Goal: Contribute content: Contribute content

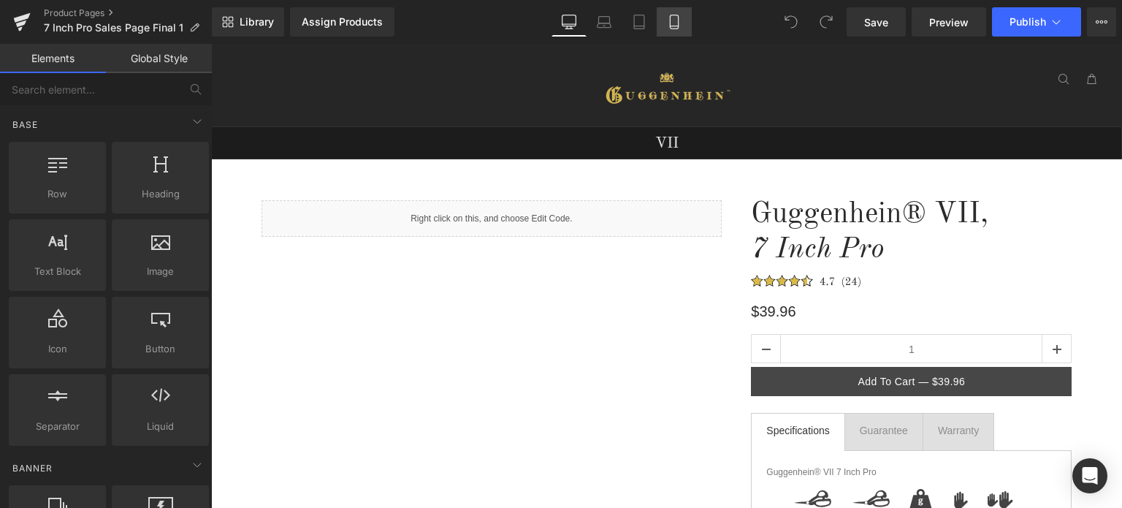
click at [679, 28] on icon at bounding box center [674, 22] width 15 height 15
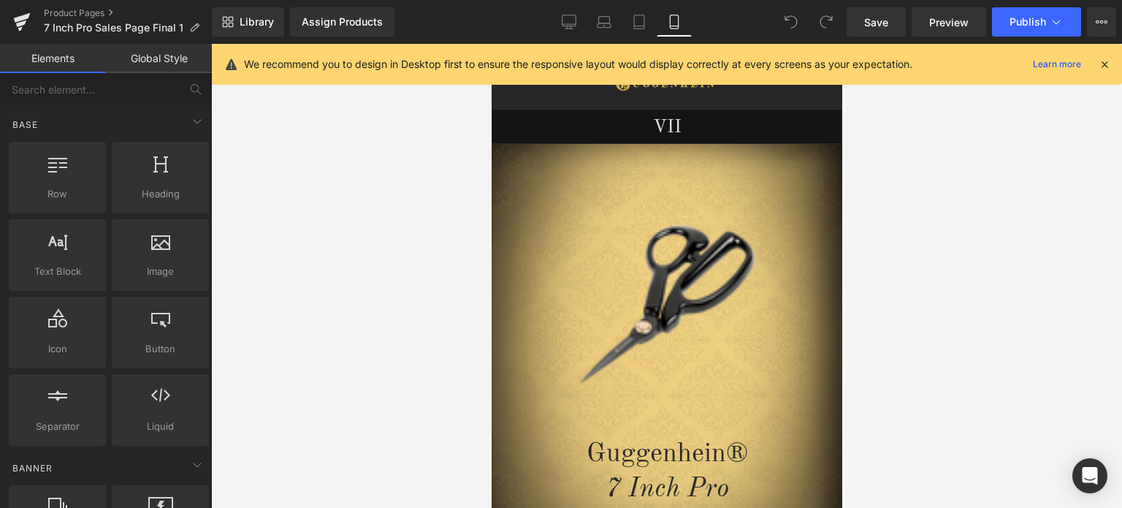
click at [1106, 65] on icon at bounding box center [1104, 64] width 13 height 13
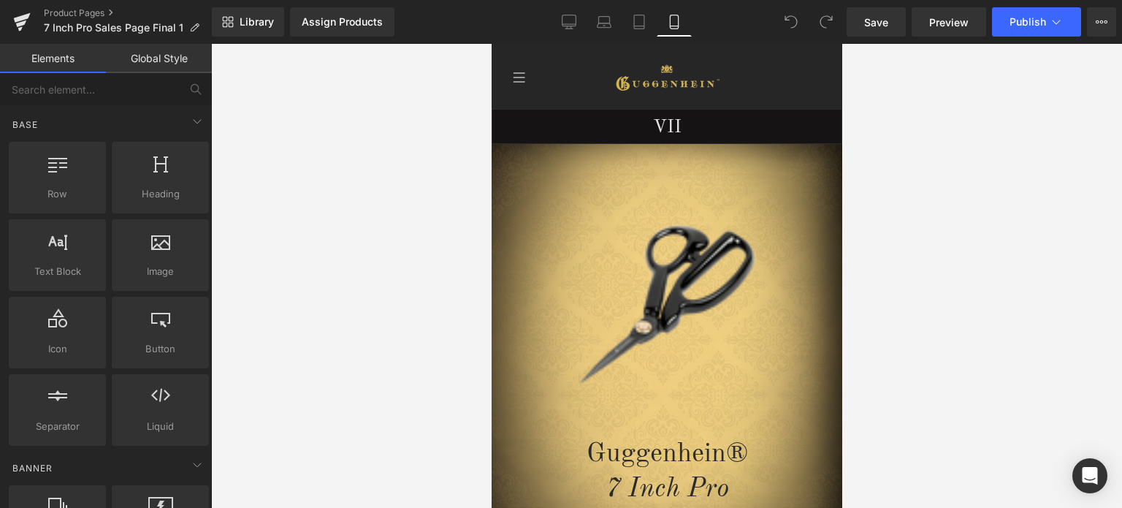
scroll to position [180, 0]
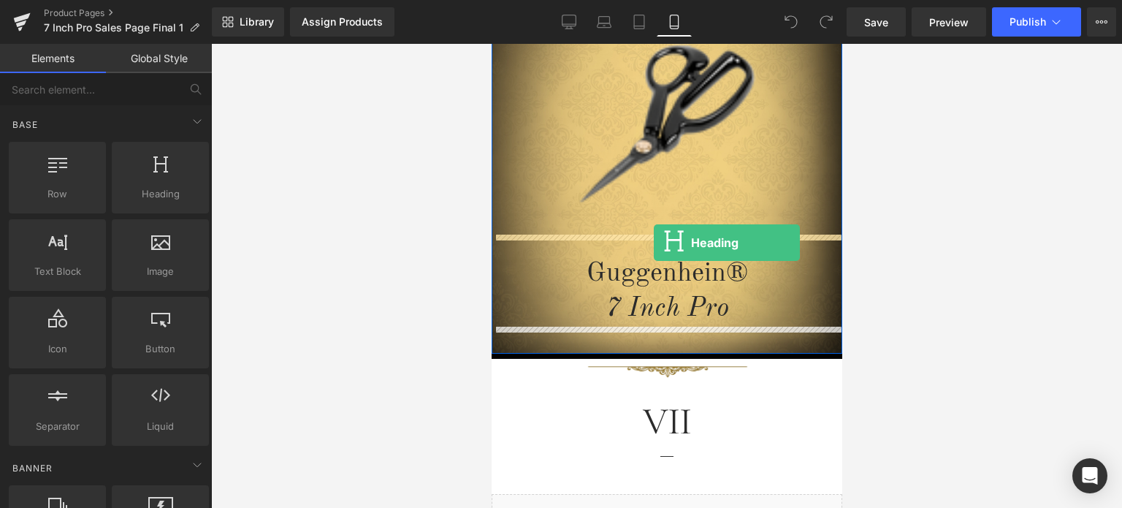
drag, startPoint x: 721, startPoint y: 243, endPoint x: 653, endPoint y: 243, distance: 67.9
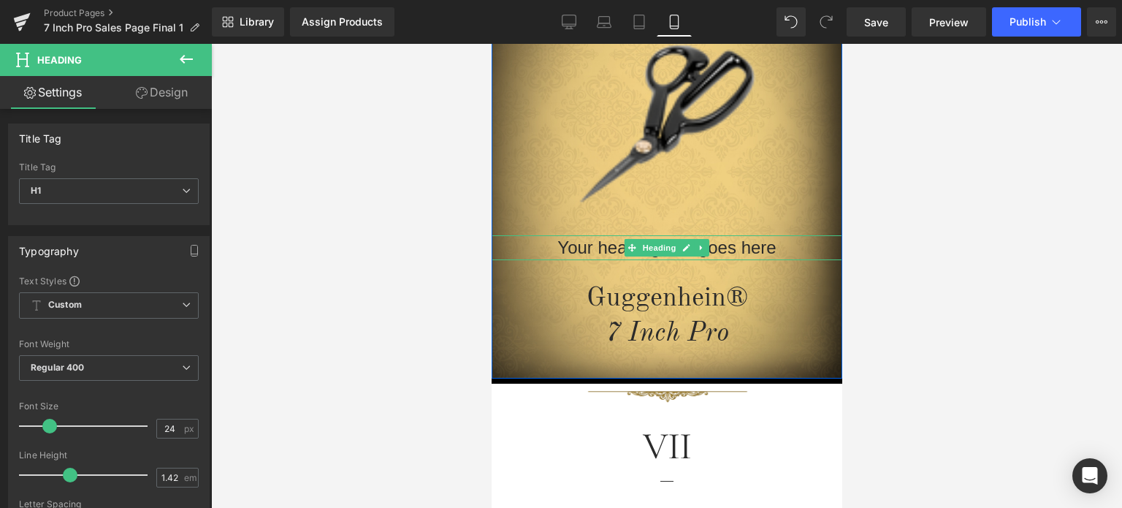
click at [769, 248] on h1 "Your heading text goes here" at bounding box center [666, 247] width 351 height 25
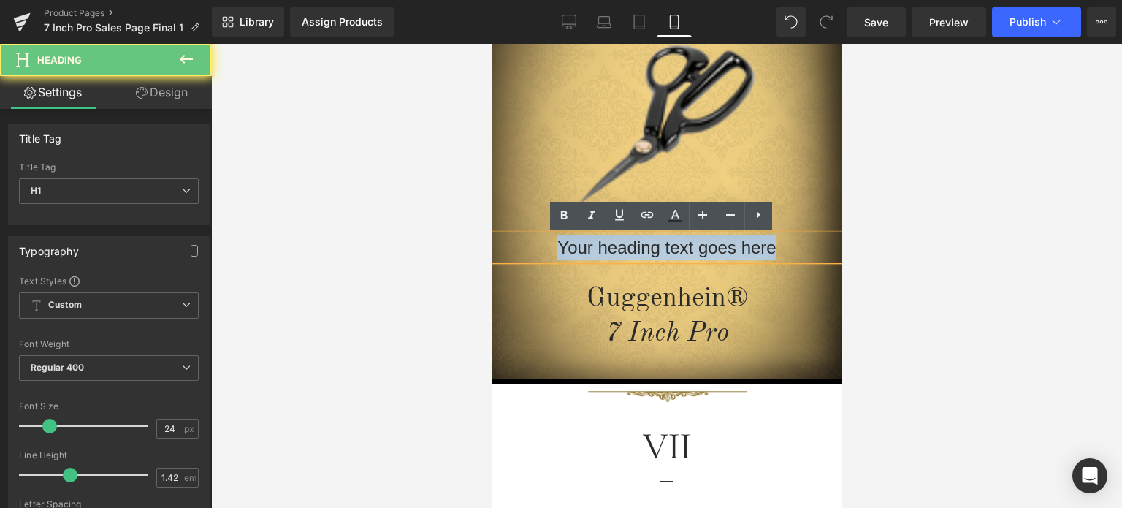
drag, startPoint x: 738, startPoint y: 250, endPoint x: 549, endPoint y: 246, distance: 189.2
click at [549, 246] on h1 "Your heading text goes here" at bounding box center [666, 247] width 351 height 25
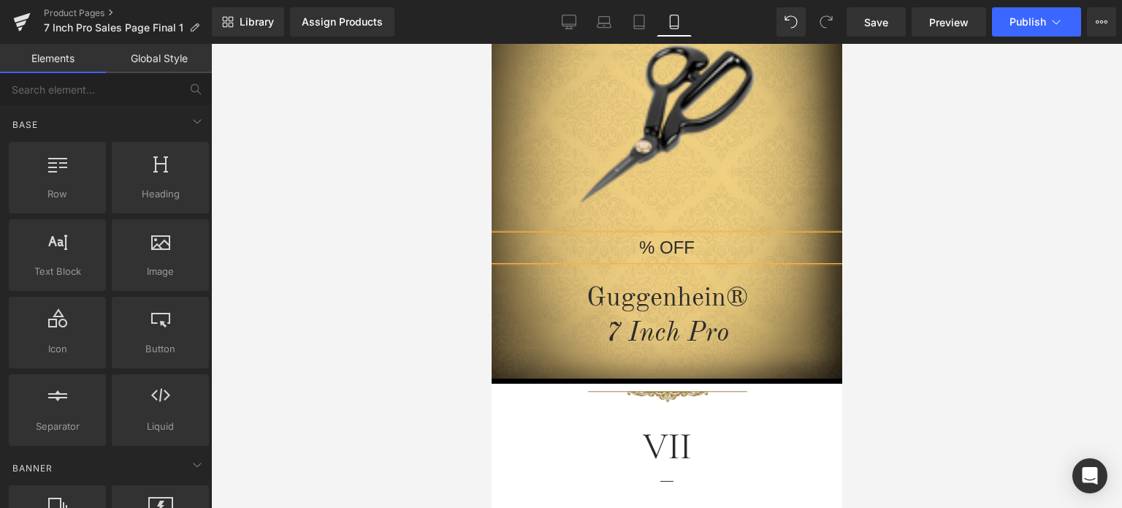
drag, startPoint x: 991, startPoint y: 264, endPoint x: 259, endPoint y: 212, distance: 733.7
click at [991, 264] on div at bounding box center [666, 276] width 911 height 464
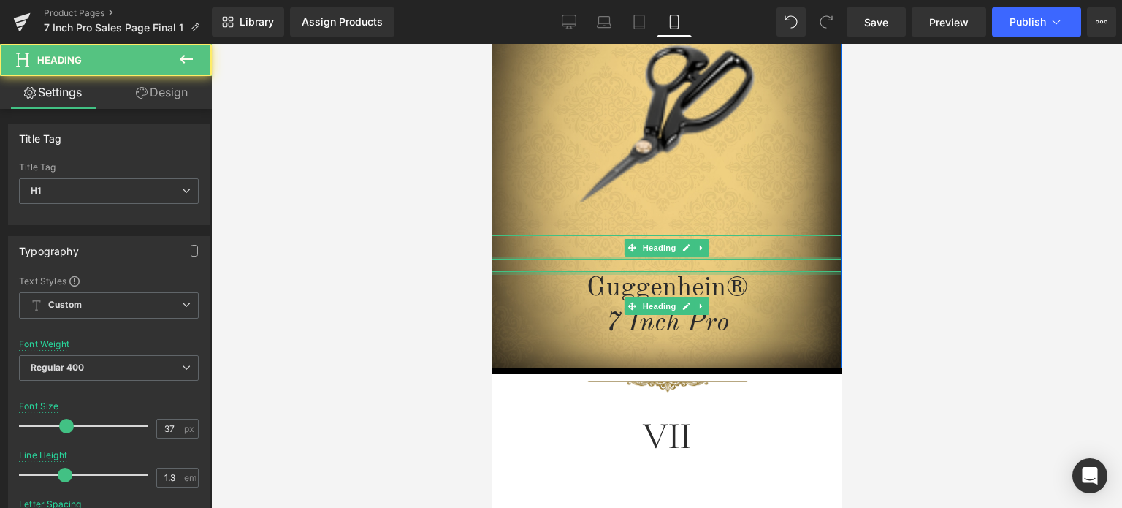
drag, startPoint x: 731, startPoint y: 270, endPoint x: 1465, endPoint y: 312, distance: 734.6
click at [733, 258] on div "Image % OFF Heading Guggenhein® 7 Inch Pro Heading" at bounding box center [666, 187] width 351 height 308
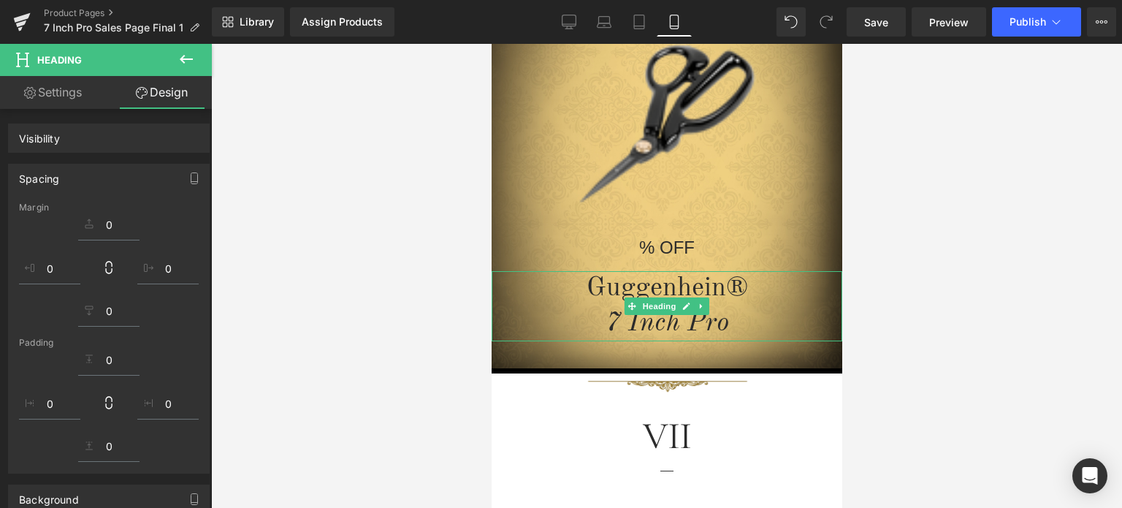
click at [974, 269] on div at bounding box center [666, 276] width 911 height 464
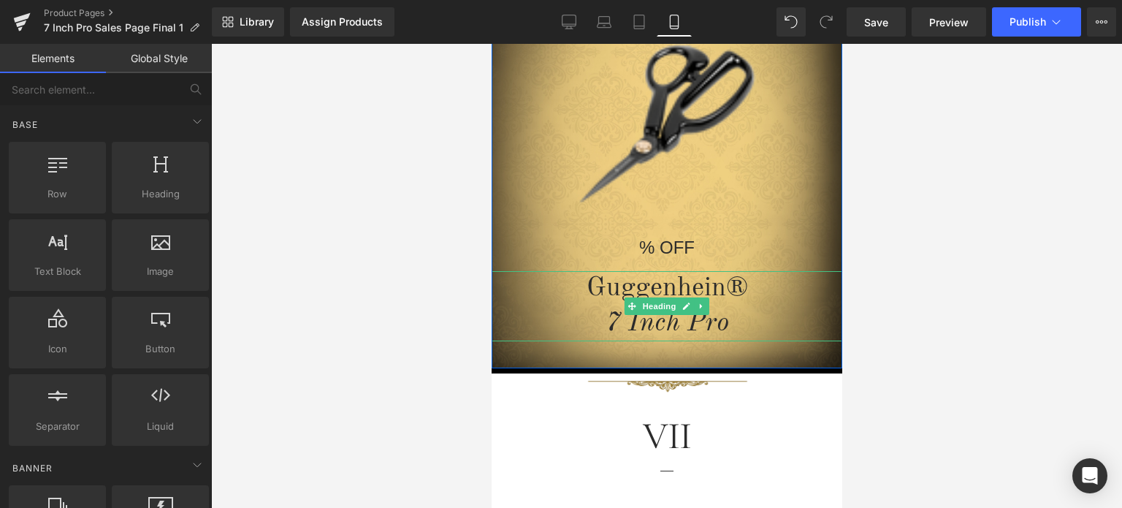
drag, startPoint x: 1061, startPoint y: 332, endPoint x: 947, endPoint y: 337, distance: 114.1
click at [1061, 332] on div at bounding box center [666, 276] width 911 height 464
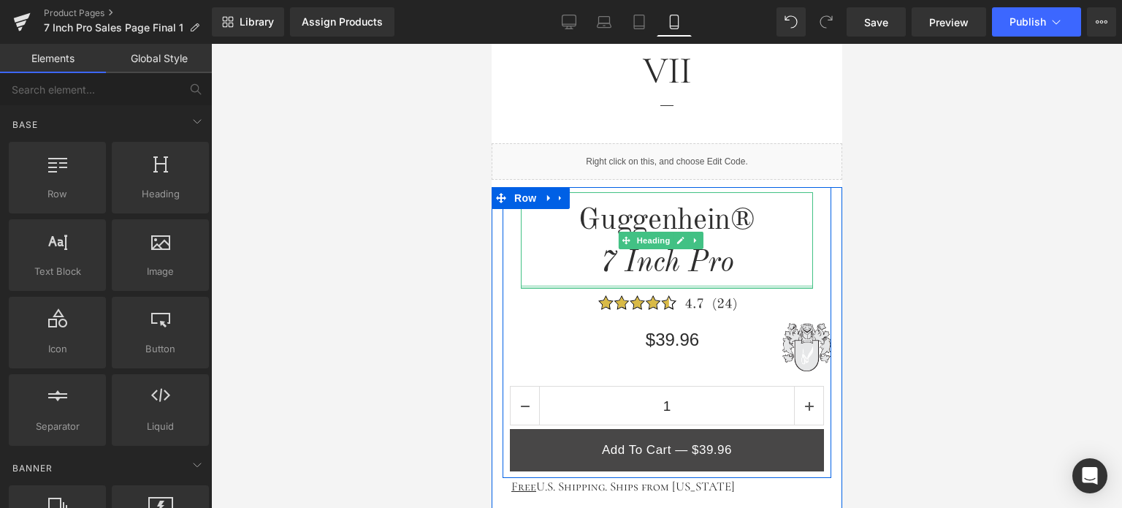
scroll to position [765, 0]
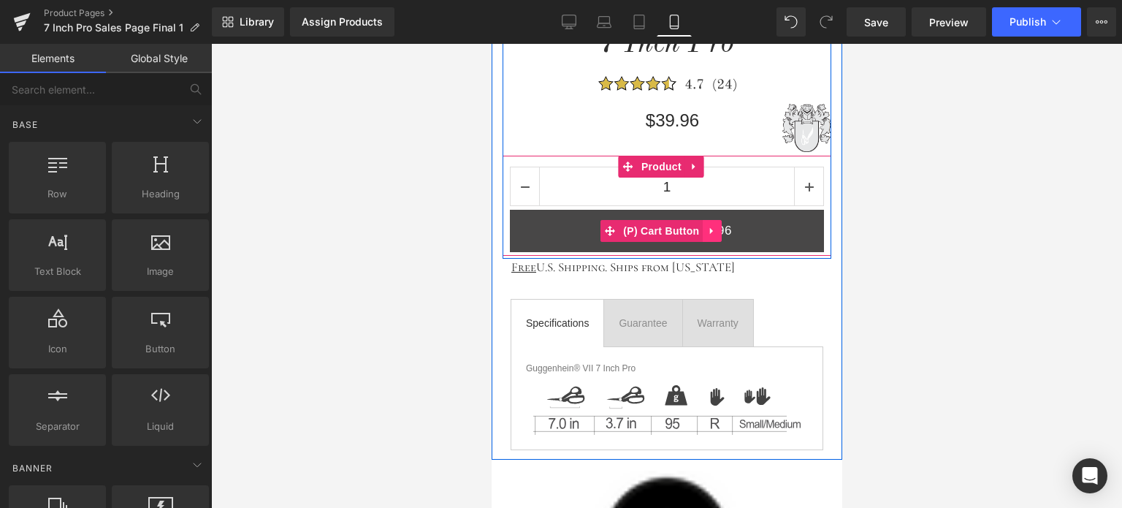
click at [710, 229] on icon at bounding box center [711, 231] width 10 height 11
click at [718, 232] on icon at bounding box center [721, 231] width 10 height 10
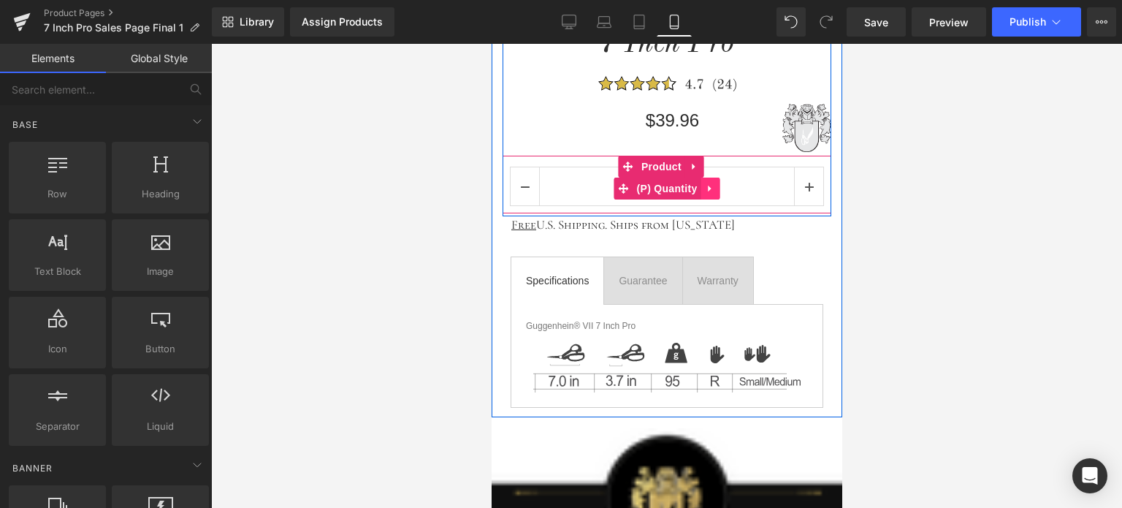
click at [704, 186] on icon at bounding box center [709, 188] width 10 height 11
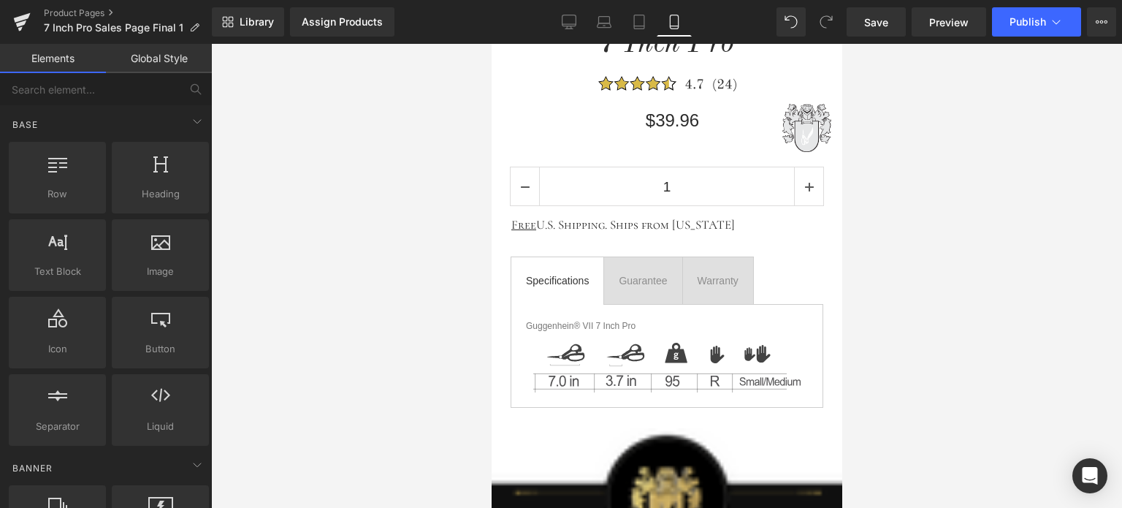
click at [923, 217] on div at bounding box center [666, 276] width 911 height 464
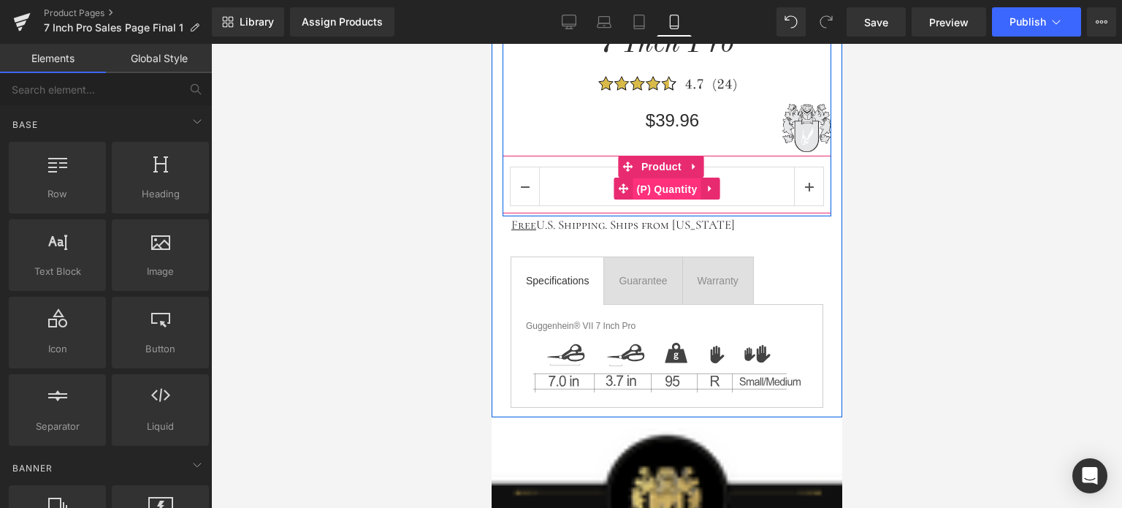
click at [638, 186] on span "(P) Quantity" at bounding box center [667, 189] width 68 height 22
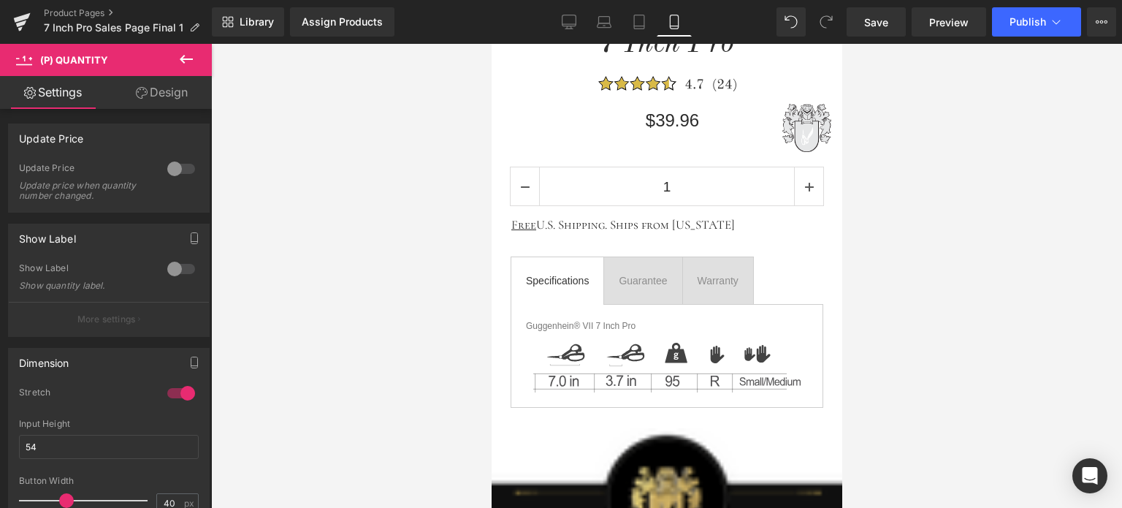
drag, startPoint x: 150, startPoint y: 99, endPoint x: 115, endPoint y: 378, distance: 281.2
click at [150, 99] on link "Design" at bounding box center [162, 92] width 106 height 33
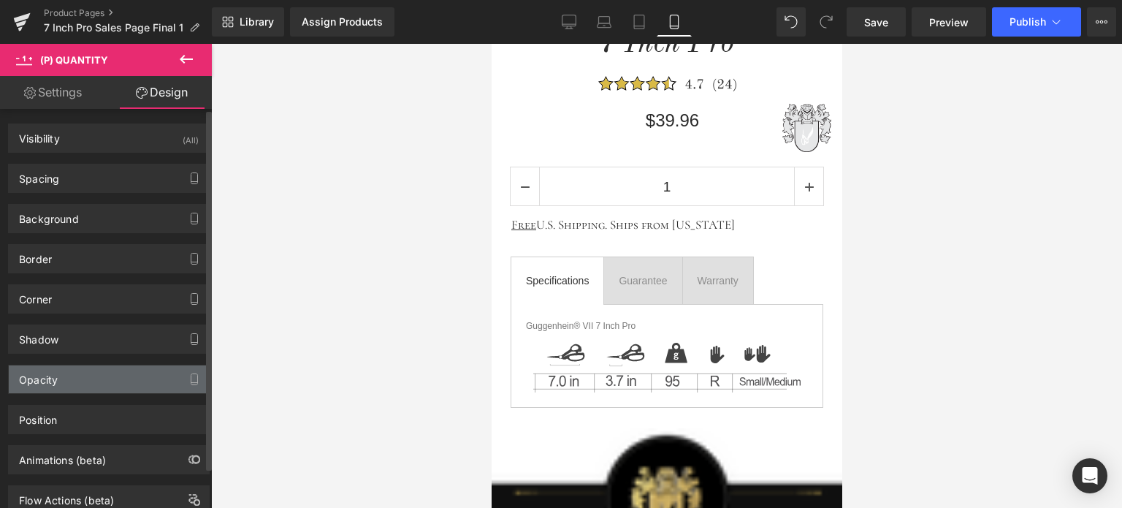
click at [117, 377] on div "Opacity" at bounding box center [109, 379] width 200 height 28
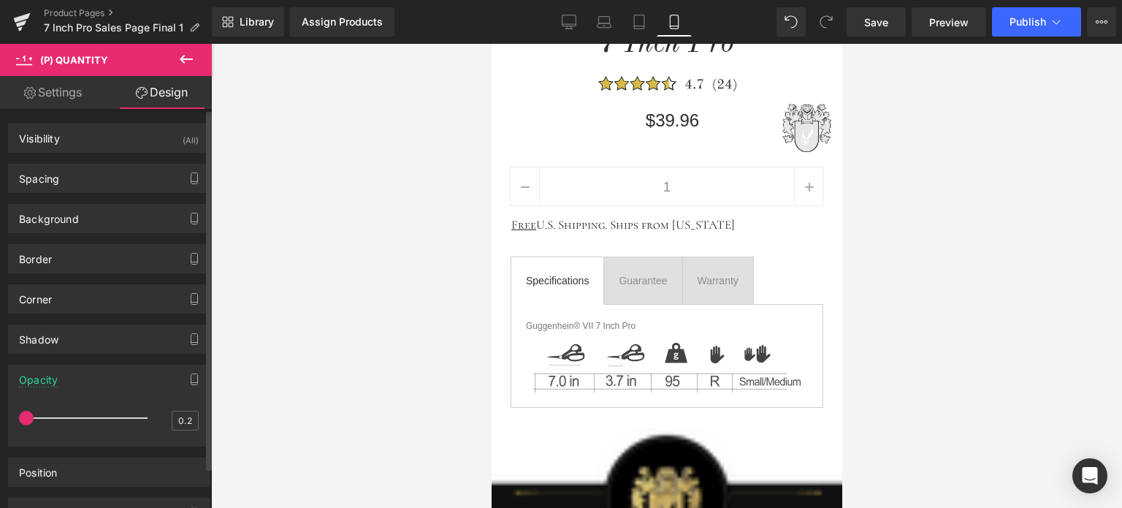
drag, startPoint x: 142, startPoint y: 419, endPoint x: 4, endPoint y: 419, distance: 138.1
click at [4, 419] on div "Opacity 0.2 0.2" at bounding box center [109, 400] width 218 height 93
drag, startPoint x: 28, startPoint y: 412, endPoint x: 40, endPoint y: 413, distance: 12.4
click at [40, 413] on span at bounding box center [41, 418] width 15 height 15
type input "0.2"
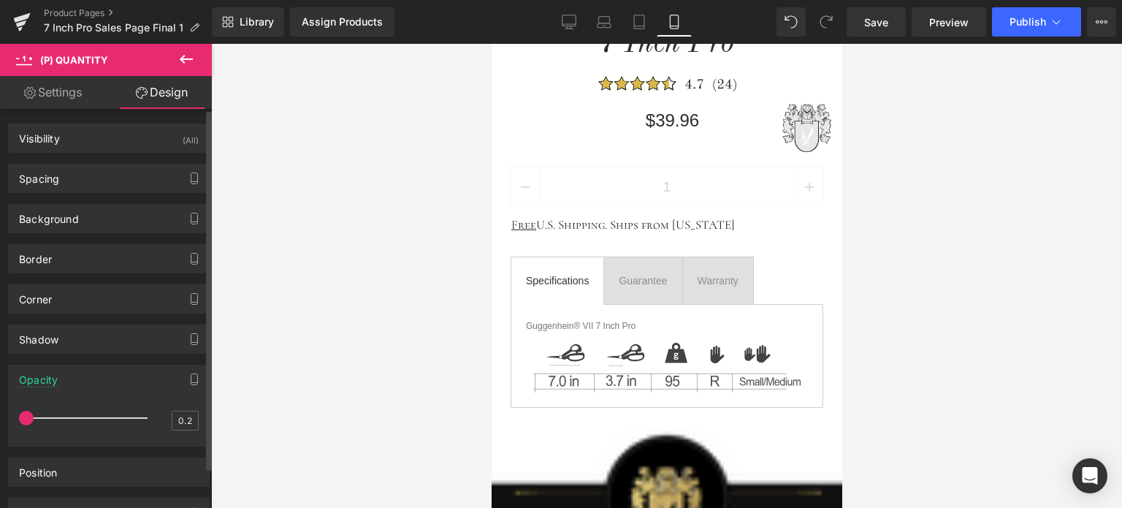
click at [30, 416] on span at bounding box center [26, 418] width 15 height 15
click at [929, 158] on div at bounding box center [666, 276] width 911 height 464
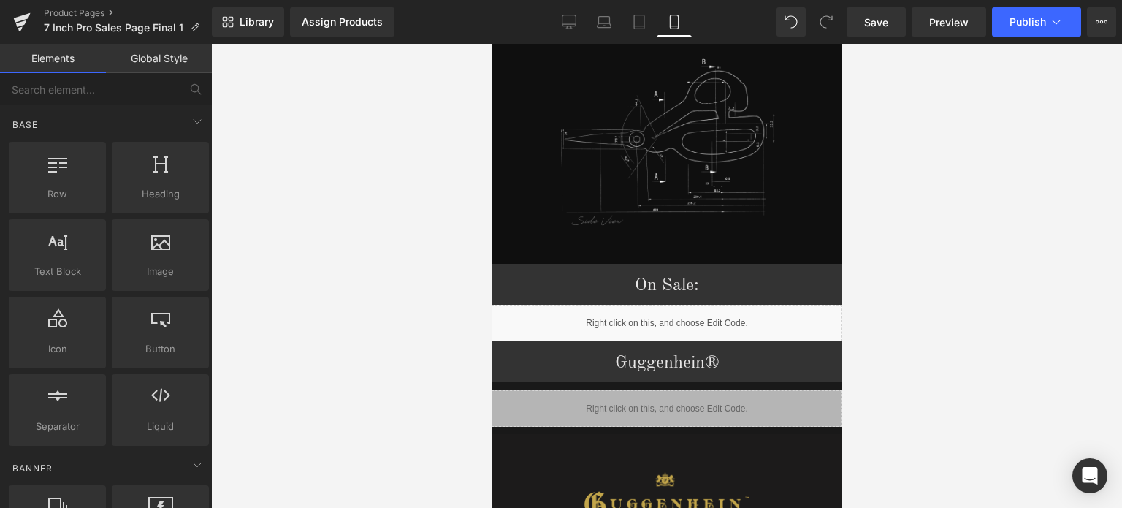
scroll to position [1630, 0]
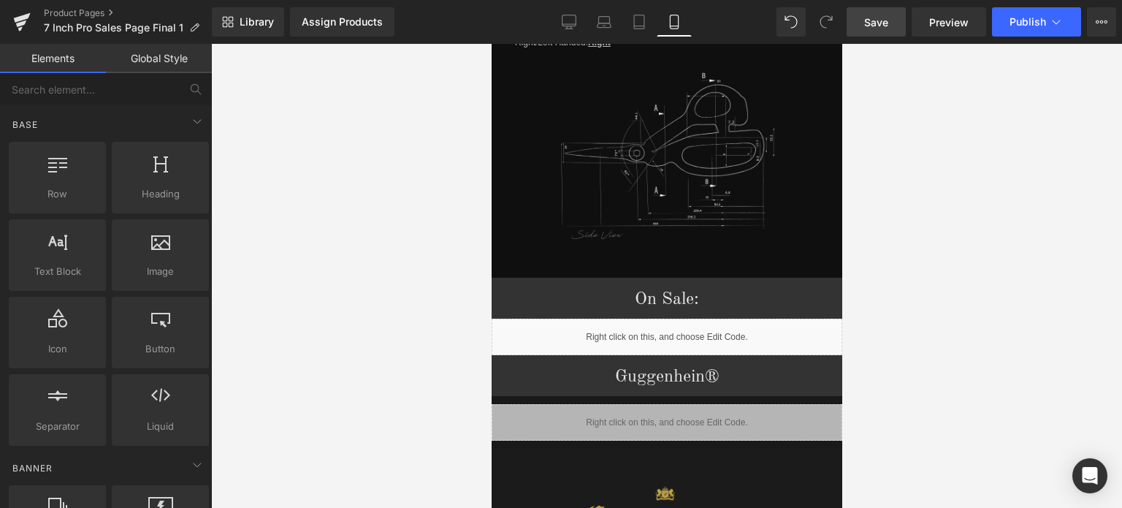
click at [881, 25] on span "Save" at bounding box center [876, 22] width 24 height 15
click at [874, 20] on span "Save" at bounding box center [876, 22] width 24 height 15
click at [882, 26] on span "Save" at bounding box center [876, 22] width 24 height 15
click at [884, 25] on span "Save" at bounding box center [876, 22] width 24 height 15
click at [881, 15] on span "Save" at bounding box center [876, 22] width 24 height 15
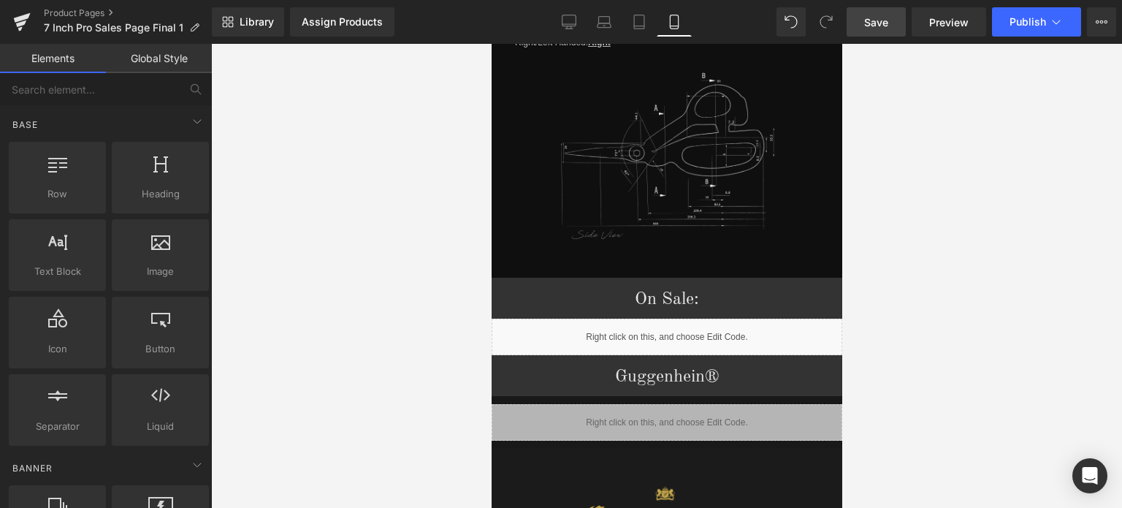
click at [885, 23] on span "Save" at bounding box center [876, 22] width 24 height 15
